Goal: Navigation & Orientation: Understand site structure

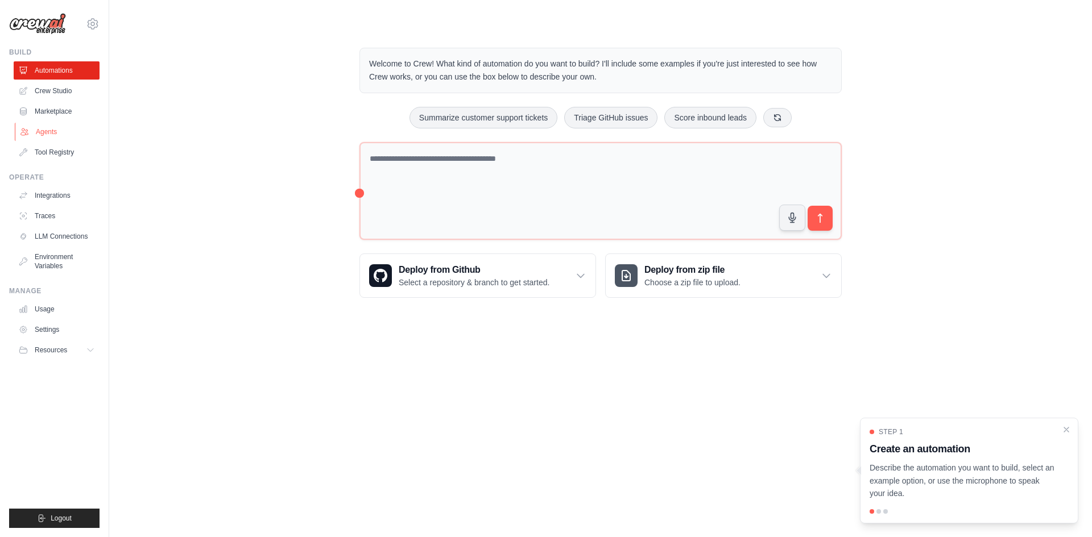
click at [43, 132] on link "Agents" at bounding box center [58, 132] width 86 height 18
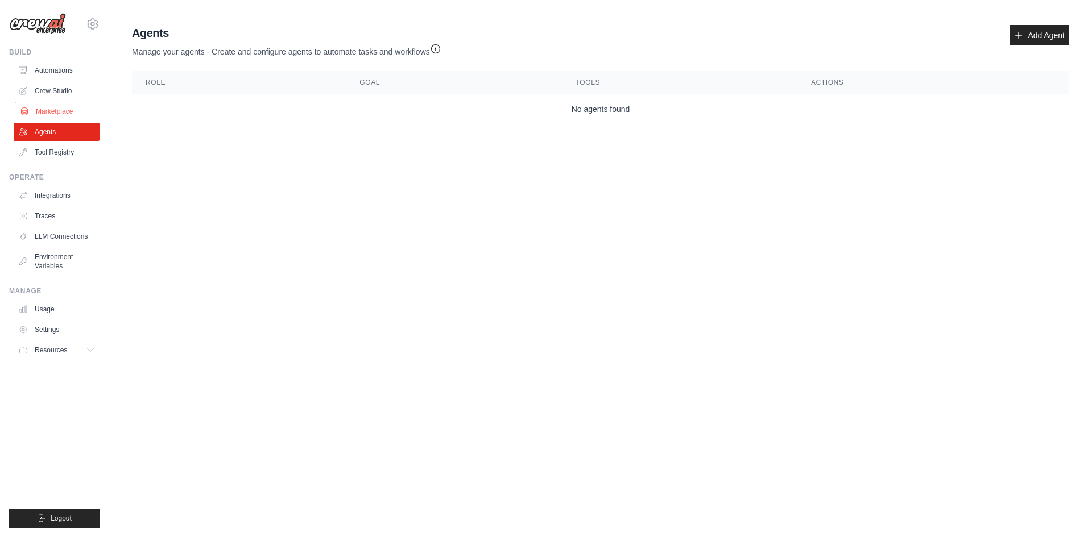
click at [53, 110] on link "Marketplace" at bounding box center [58, 111] width 86 height 18
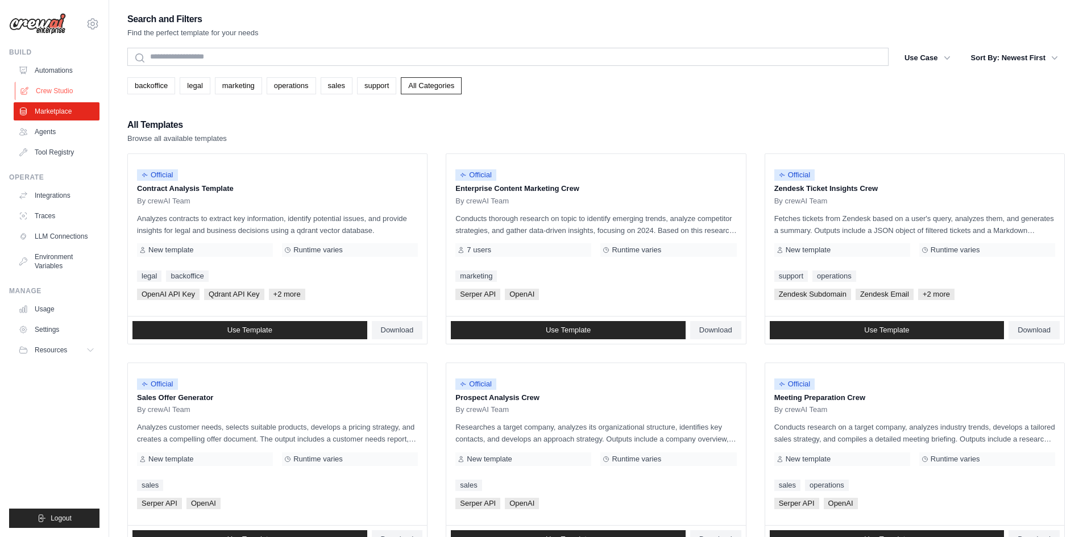
click at [57, 92] on link "Crew Studio" at bounding box center [58, 91] width 86 height 18
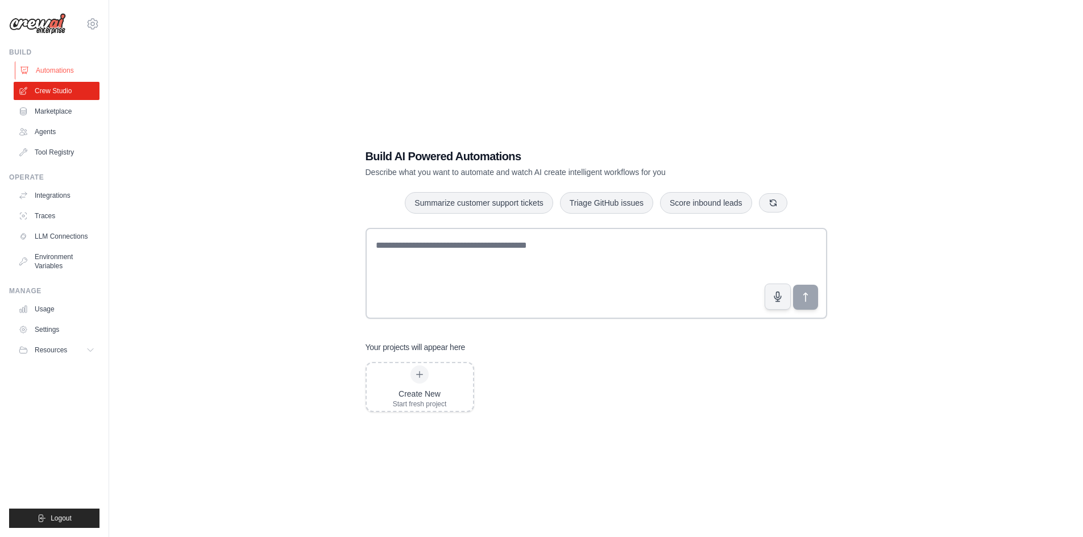
click at [62, 69] on link "Automations" at bounding box center [58, 70] width 86 height 18
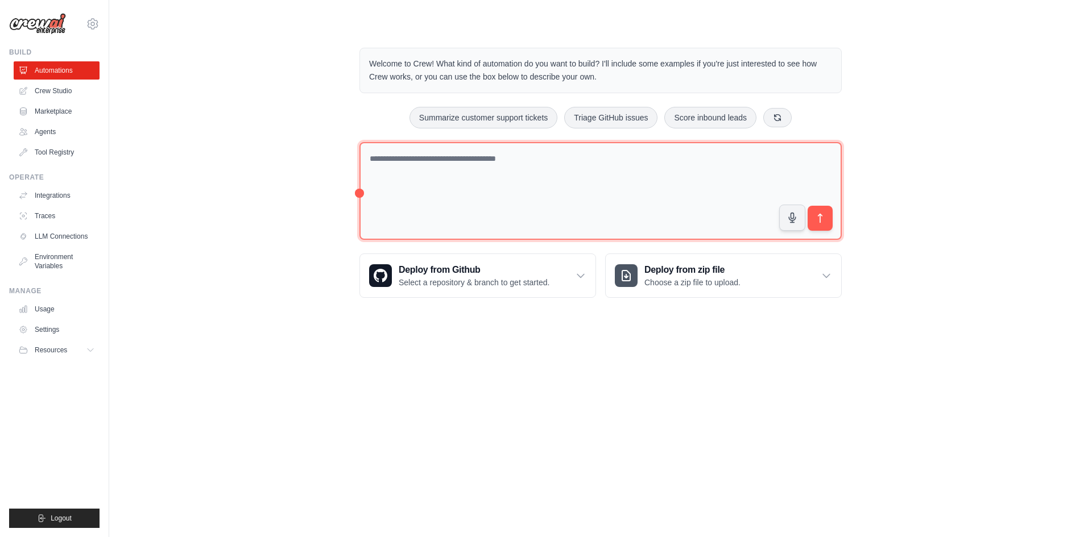
click at [490, 181] on textarea at bounding box center [600, 191] width 482 height 98
